Goal: Information Seeking & Learning: Check status

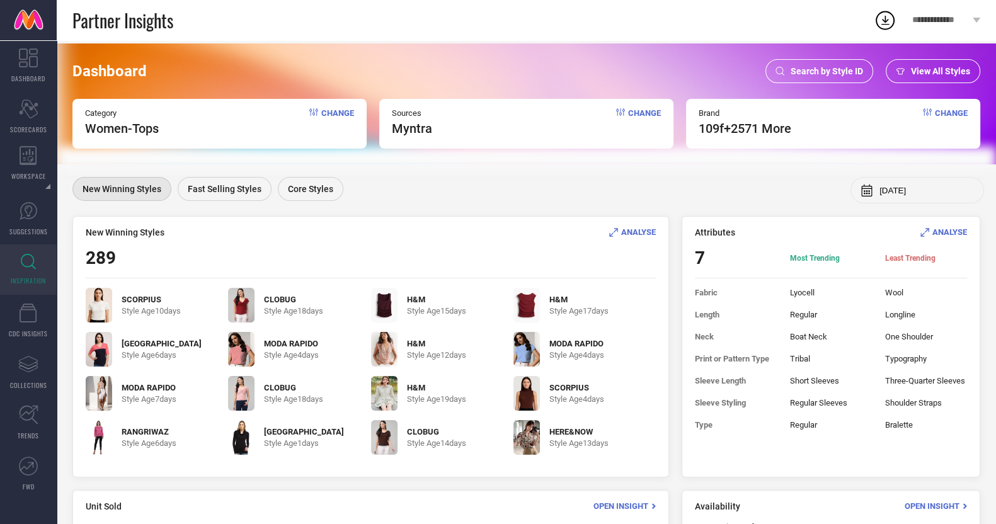
click at [814, 71] on span "Search by Style ID" at bounding box center [826, 71] width 72 height 10
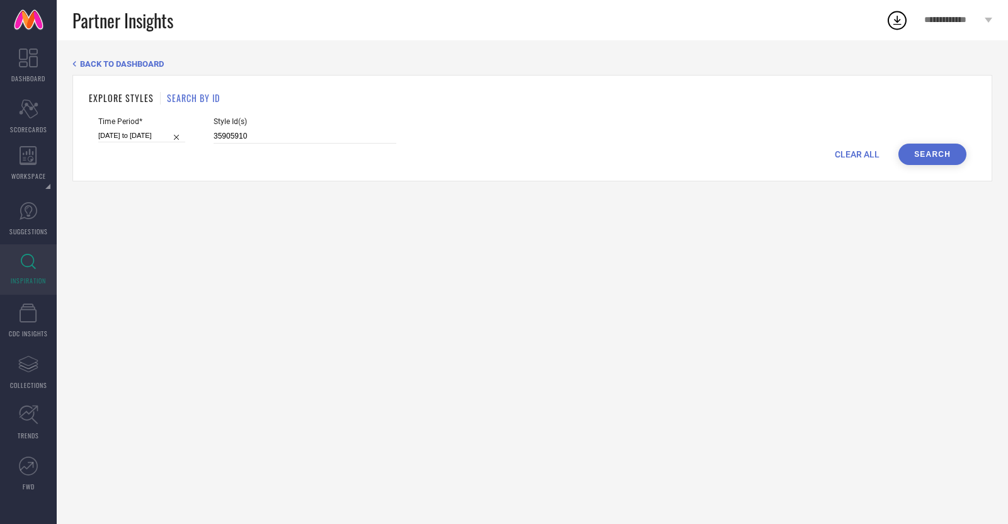
drag, startPoint x: 249, startPoint y: 149, endPoint x: 246, endPoint y: 141, distance: 8.4
click at [248, 146] on div "CLEAR ALL Search" at bounding box center [532, 154] width 868 height 21
click at [244, 134] on input "35905910" at bounding box center [305, 136] width 183 height 14
paste input "6157151 36157669 36157730 36157668 36157737 36157666 36157731 36156863 36193416…"
type input "36157151 36157669 36157730 36157668 36157737 36157666 36157731 36156863 3619341…"
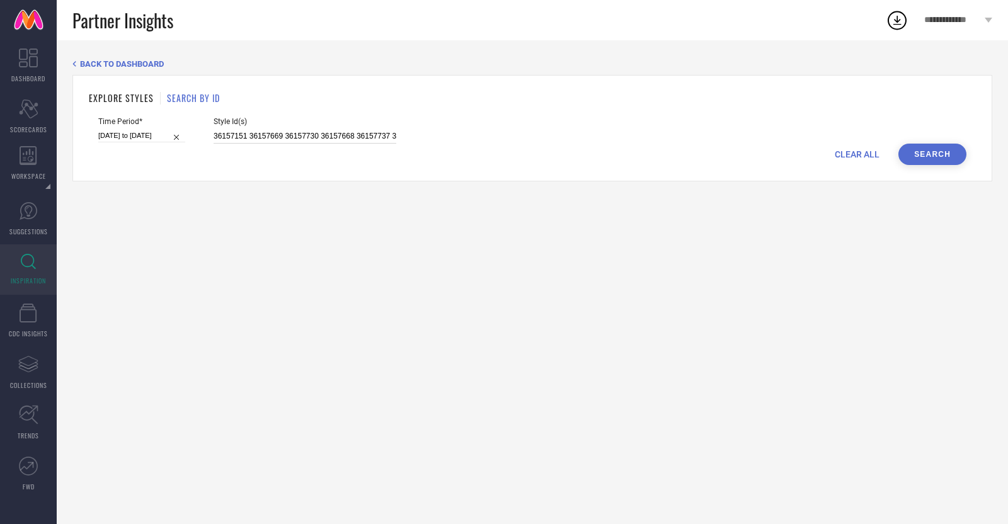
scroll to position [0, 3351]
click at [140, 140] on input "[DATE] to [DATE]" at bounding box center [141, 135] width 87 height 13
select select "1"
select select "2025"
select select "2"
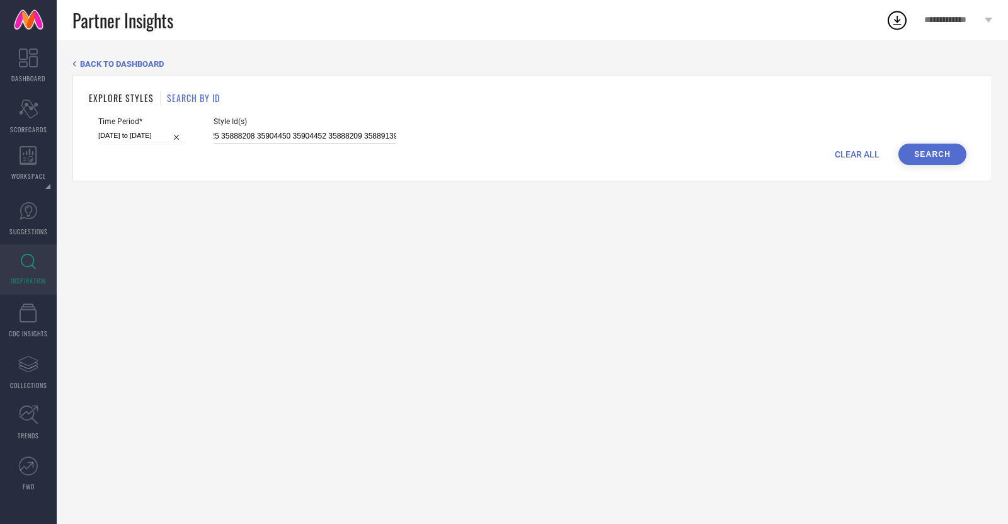
select select "2025"
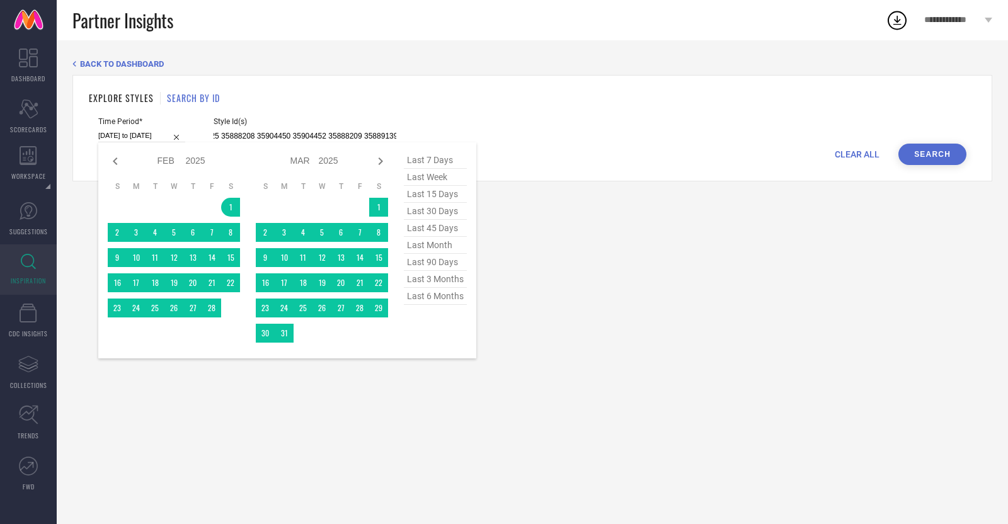
type input "36157151 36157669 36157730 36157668 36157737 36157666 36157731 36156863 3619341…"
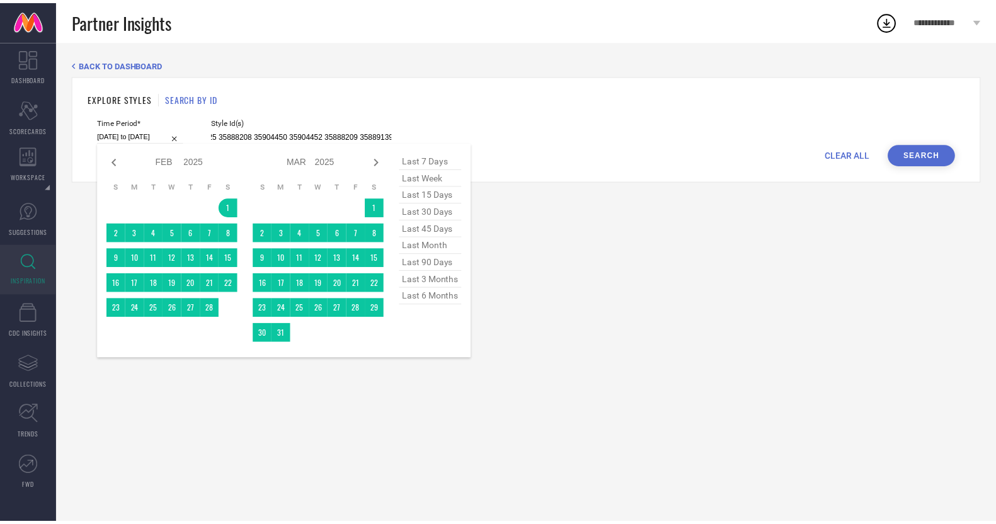
scroll to position [0, 0]
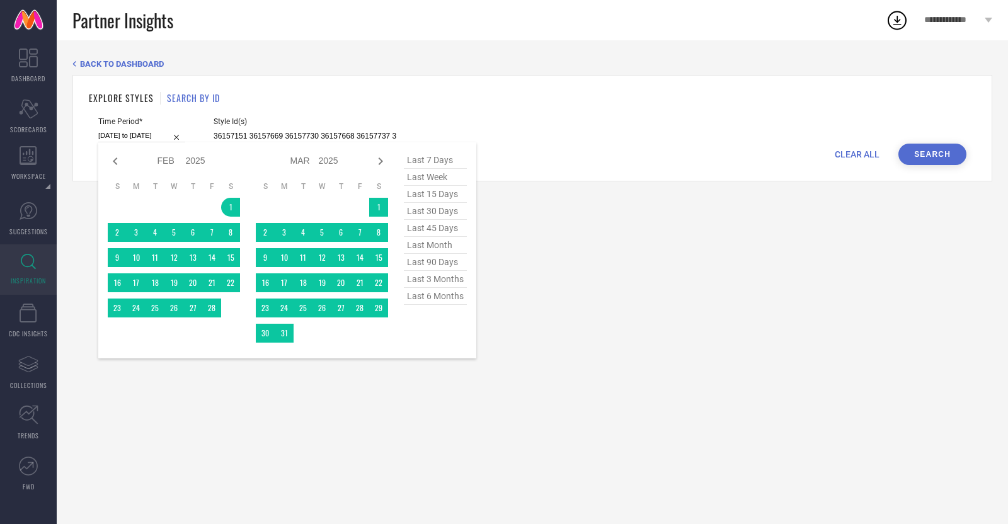
click at [438, 208] on span "last 30 days" at bounding box center [435, 211] width 63 height 17
type input "[DATE] to [DATE]"
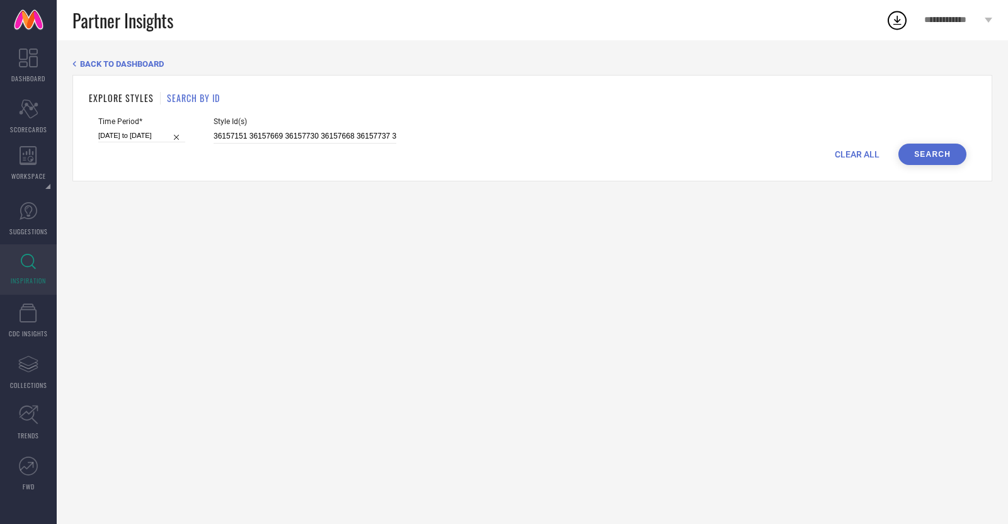
click at [940, 149] on button "Search" at bounding box center [932, 154] width 68 height 21
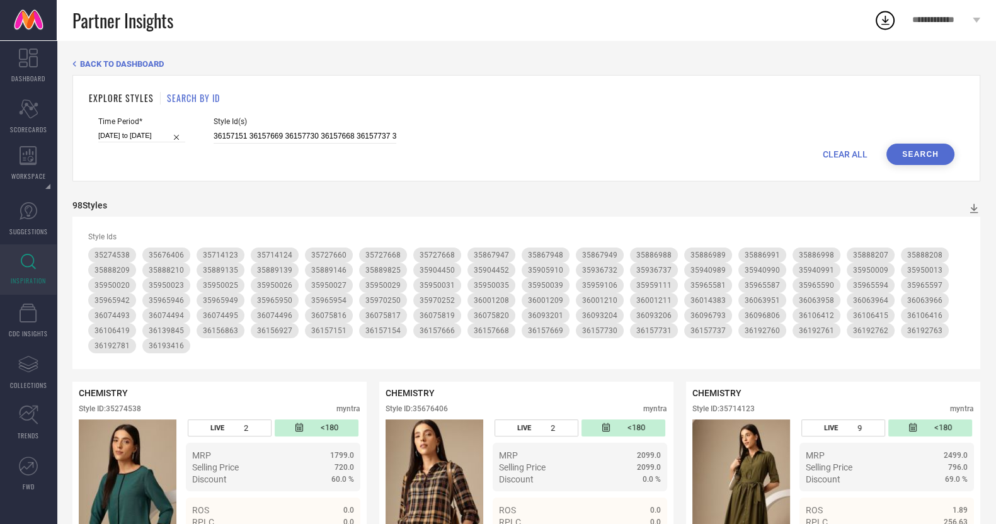
click at [379, 144] on form "Time Period* [DATE] to [DATE] Style Id(s) 36157151 36157669 36157730 36157668 3…" at bounding box center [526, 141] width 875 height 48
click at [379, 144] on input "36157151 36157669 36157730 36157668 36157737 36157666 36157731 36156863 3619341…" at bounding box center [305, 136] width 183 height 14
paste input "5371361 35371427 35250369 35271436 35247061 35248920 35363380 35456751 35273360…"
type input "35371361 35371427 35250369 35271436 35247061 35248920 35363380 35456751 3527336…"
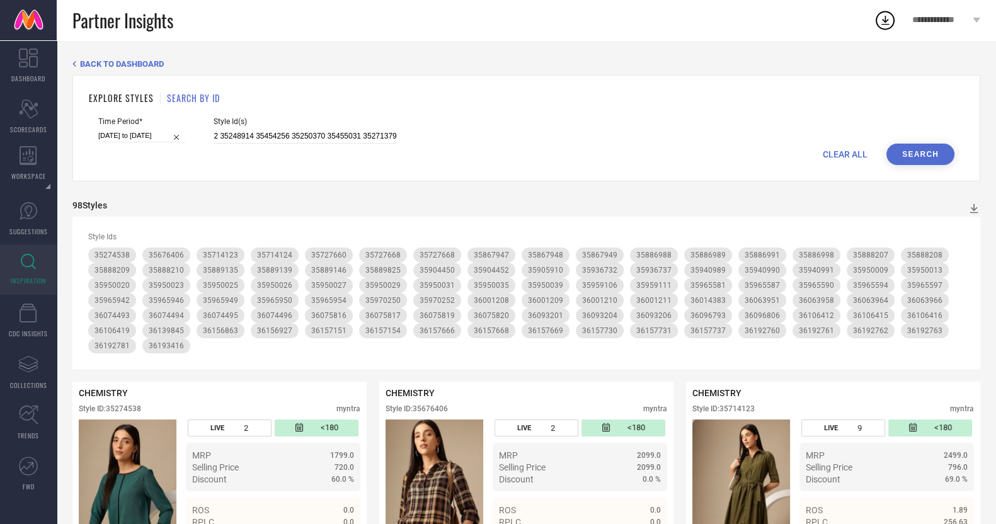
scroll to position [0, 0]
click at [931, 151] on button "Search" at bounding box center [920, 154] width 68 height 21
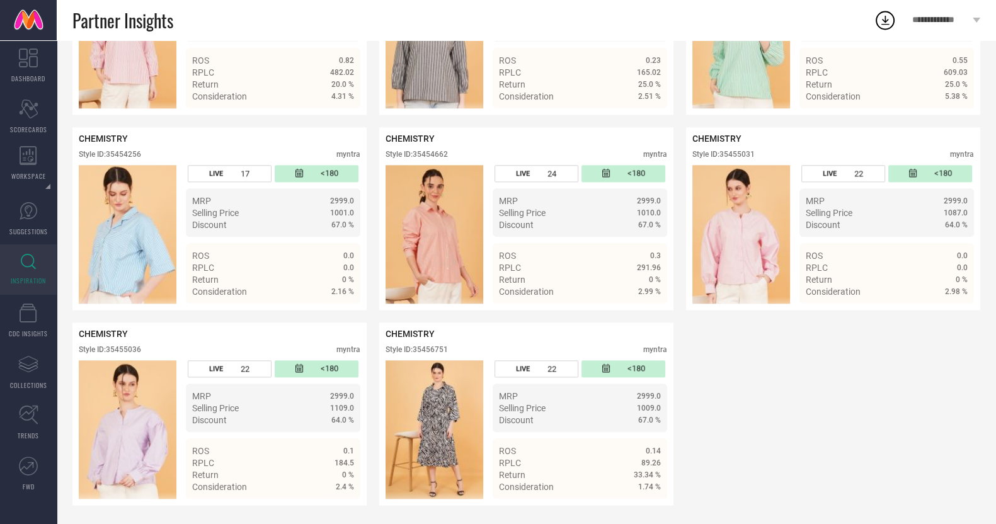
scroll to position [1763, 0]
